Goal: Task Accomplishment & Management: Manage account settings

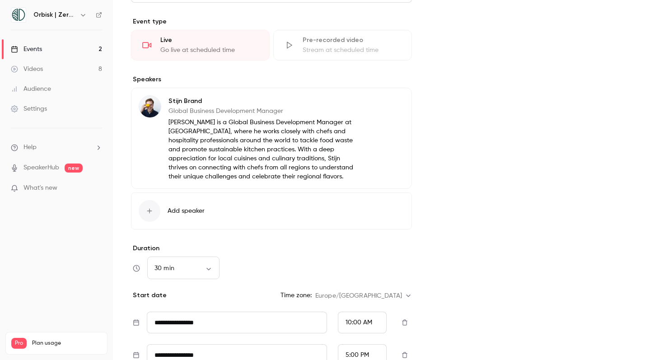
scroll to position [308, 0]
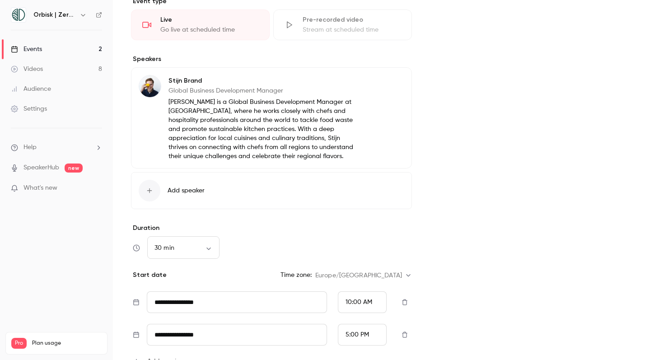
click at [81, 43] on link "Events 2" at bounding box center [56, 49] width 113 height 20
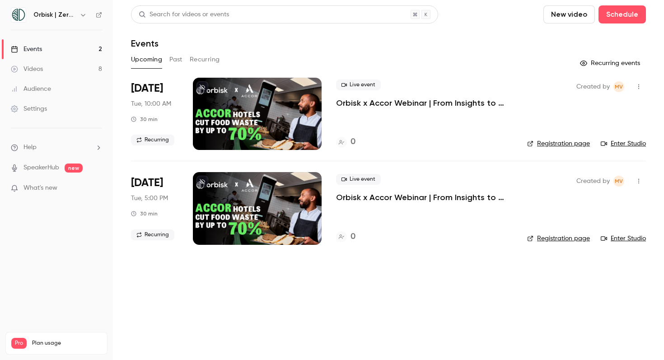
click at [404, 101] on p "Orbisk x Accor Webinar | From Insights to Actions: Create Your Personalized Foo…" at bounding box center [424, 103] width 177 height 11
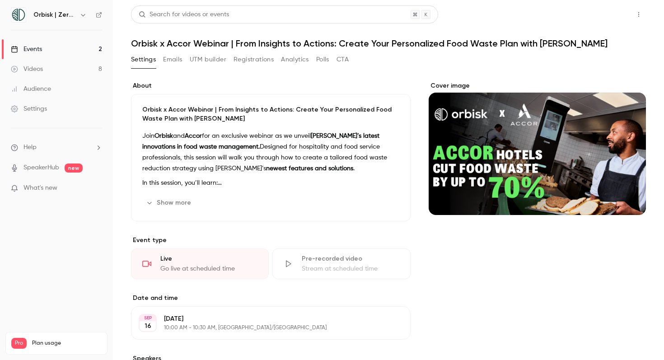
click at [601, 16] on button "Share" at bounding box center [607, 14] width 36 height 18
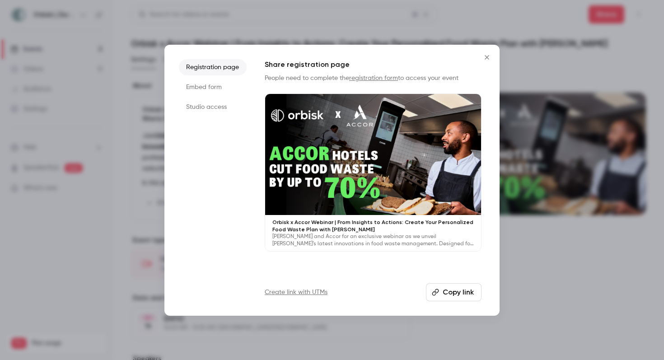
click at [446, 297] on button "Copy link" at bounding box center [454, 292] width 56 height 18
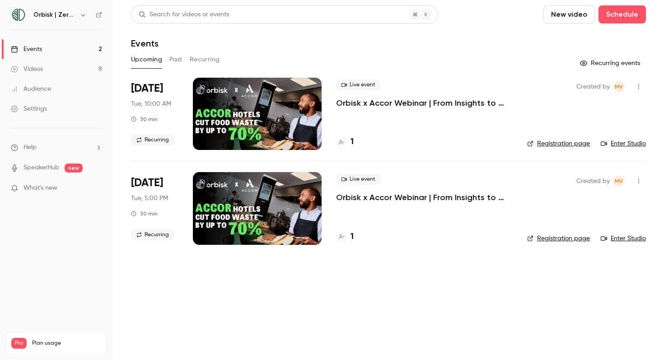
click at [339, 140] on icon at bounding box center [341, 142] width 5 height 5
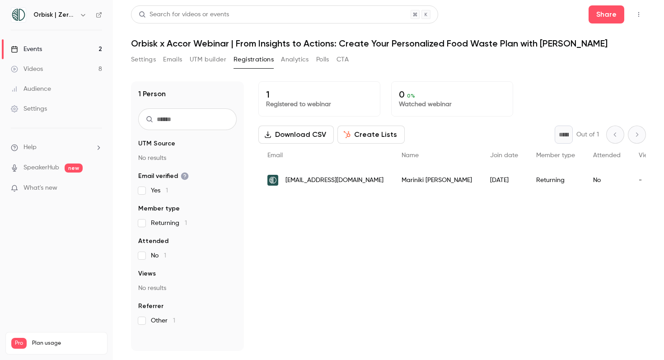
click at [527, 179] on div "Returning" at bounding box center [555, 180] width 57 height 25
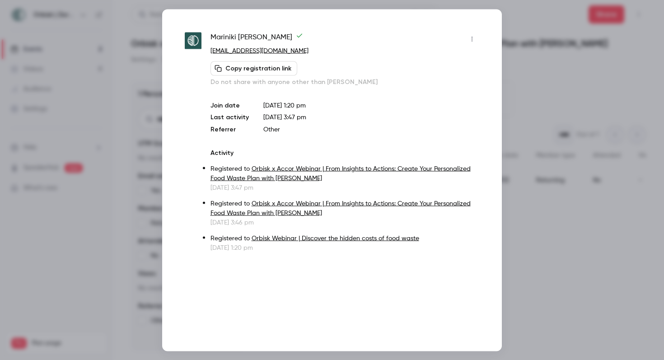
click at [475, 33] on button "button" at bounding box center [472, 39] width 14 height 14
click at [448, 85] on div "Remove registration" at bounding box center [437, 85] width 69 height 9
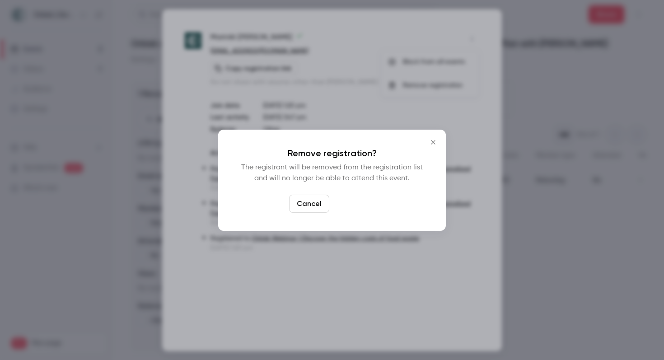
click at [362, 208] on button "Confirm" at bounding box center [354, 204] width 42 height 18
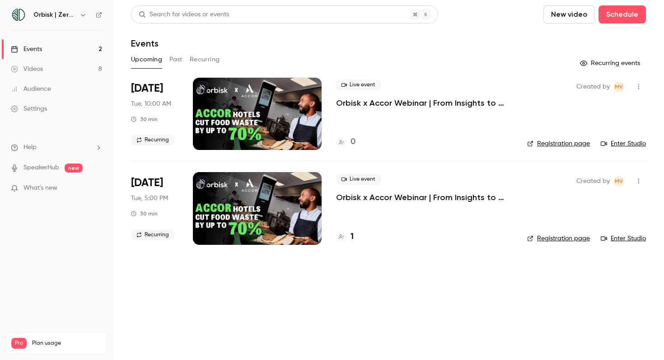
click at [354, 239] on div "1" at bounding box center [424, 237] width 177 height 12
click at [347, 239] on div at bounding box center [341, 236] width 11 height 11
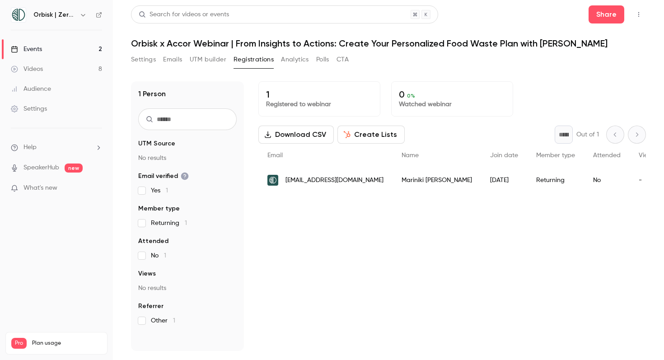
click at [630, 184] on div "-" at bounding box center [647, 180] width 35 height 25
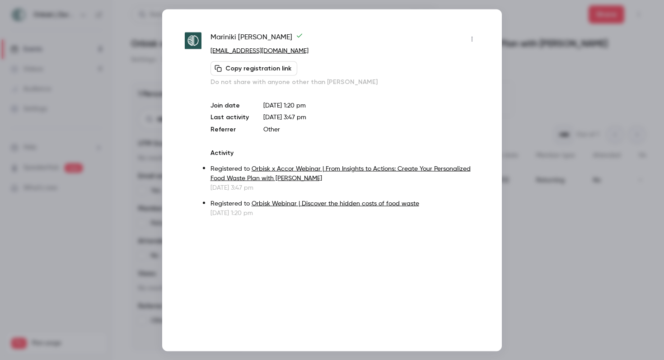
click at [474, 38] on icon "button" at bounding box center [472, 39] width 7 height 6
click at [438, 87] on div "Remove registration" at bounding box center [437, 85] width 69 height 9
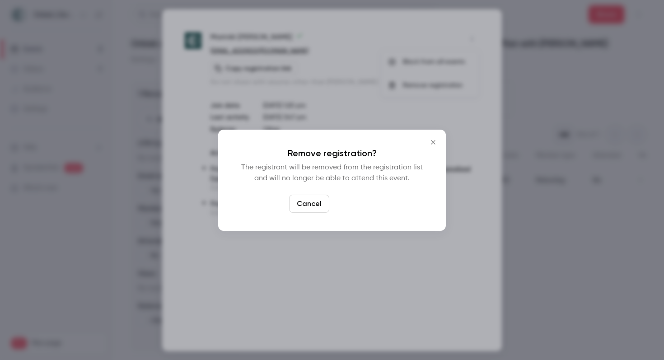
click at [357, 199] on button "Confirm" at bounding box center [354, 204] width 42 height 18
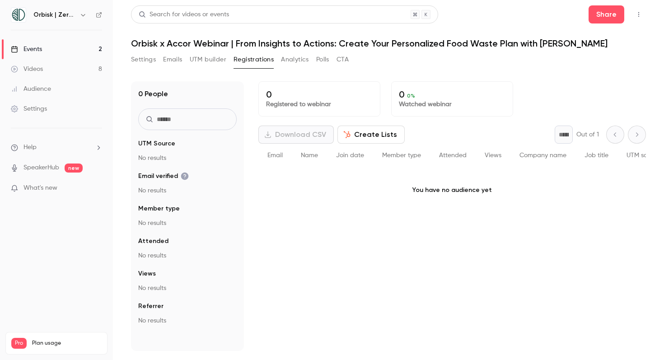
click at [645, 15] on button "button" at bounding box center [639, 14] width 14 height 14
click at [142, 166] on div at bounding box center [332, 180] width 664 height 360
click at [153, 142] on span "UTM Source" at bounding box center [156, 143] width 37 height 9
click at [158, 169] on section "UTM Source No results Email verified No results Member type No results Attended…" at bounding box center [187, 232] width 99 height 186
click at [157, 192] on p "No results" at bounding box center [187, 190] width 99 height 9
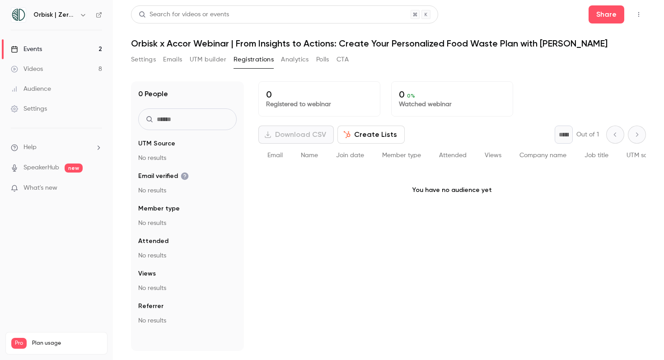
click at [642, 19] on button "button" at bounding box center [639, 14] width 14 height 14
click at [292, 56] on div at bounding box center [332, 180] width 664 height 360
click at [291, 58] on button "Analytics" at bounding box center [295, 59] width 28 height 14
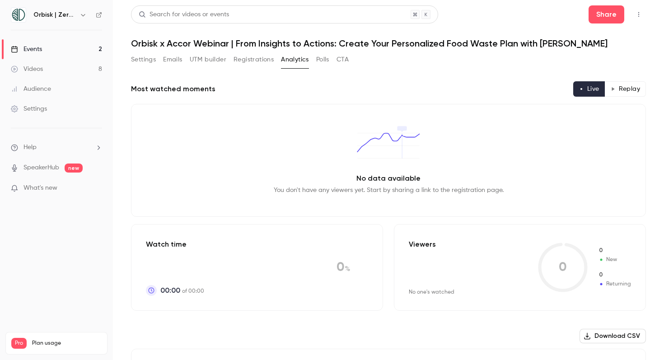
click at [178, 60] on button "Emails" at bounding box center [172, 59] width 19 height 14
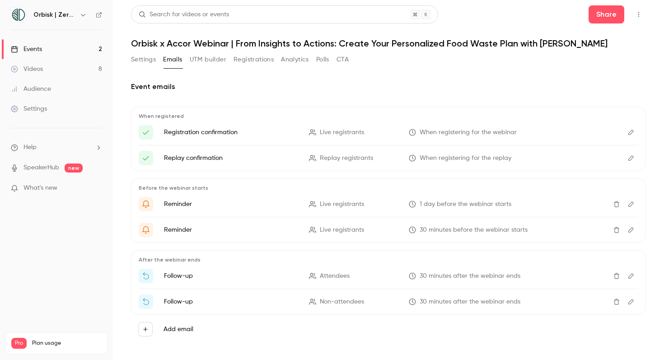
click at [204, 59] on button "UTM builder" at bounding box center [208, 59] width 37 height 14
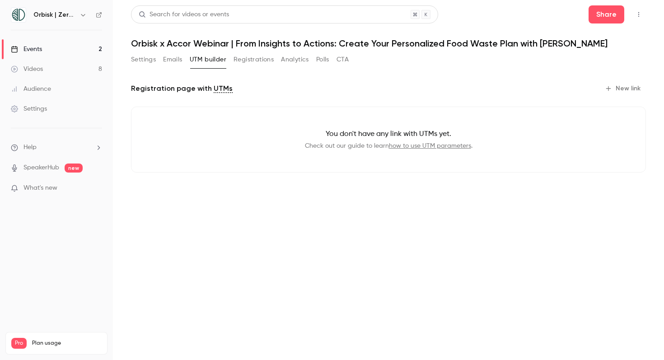
click at [173, 63] on button "Emails" at bounding box center [172, 59] width 19 height 14
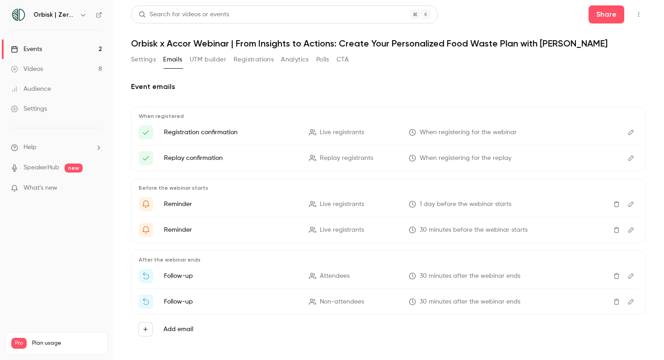
click at [60, 58] on link "Events 2" at bounding box center [56, 49] width 113 height 20
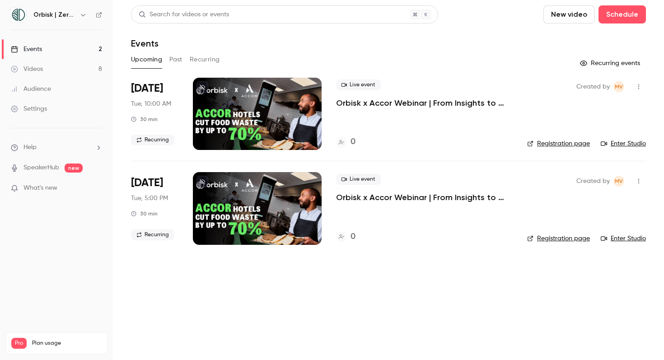
click at [60, 52] on link "Events 2" at bounding box center [56, 49] width 113 height 20
